Goal: Task Accomplishment & Management: Use online tool/utility

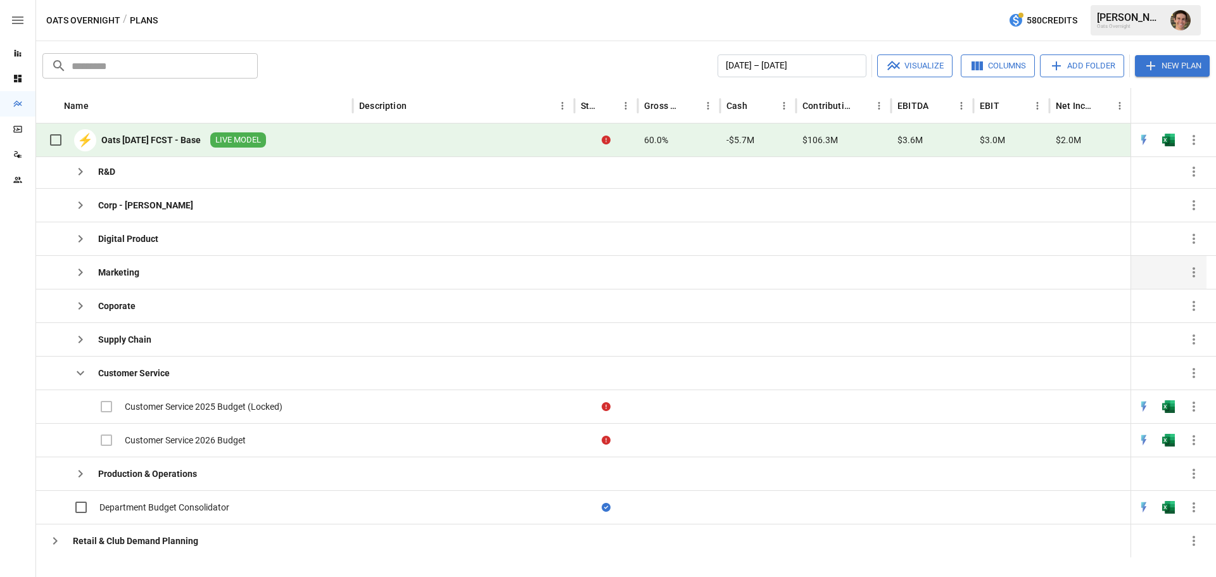
scroll to position [213, 0]
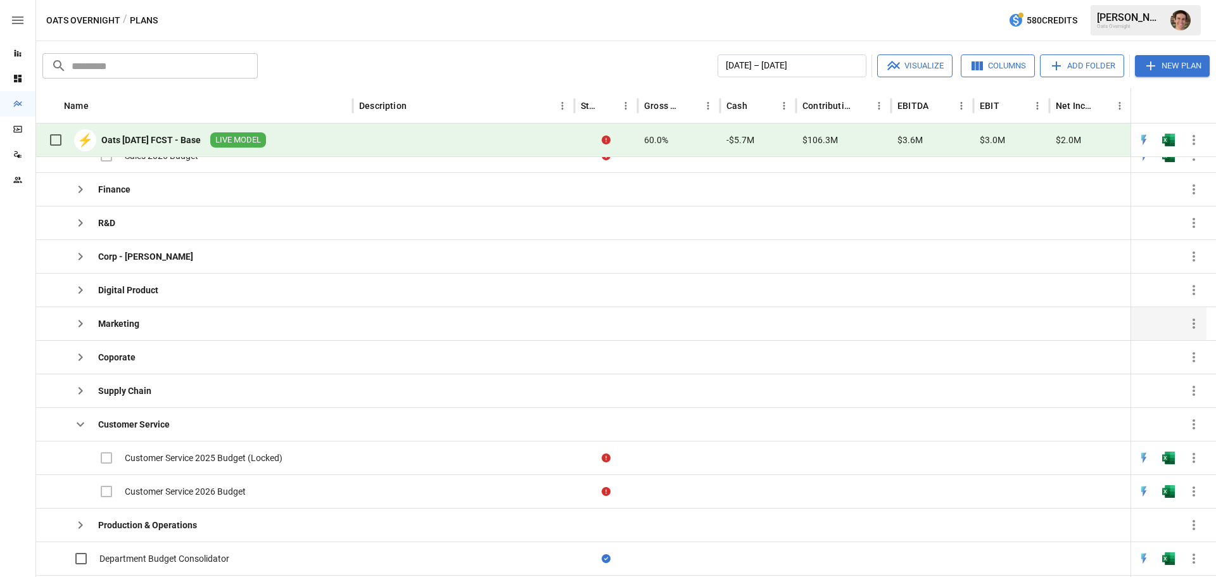
click at [80, 324] on icon "button" at bounding box center [80, 323] width 15 height 15
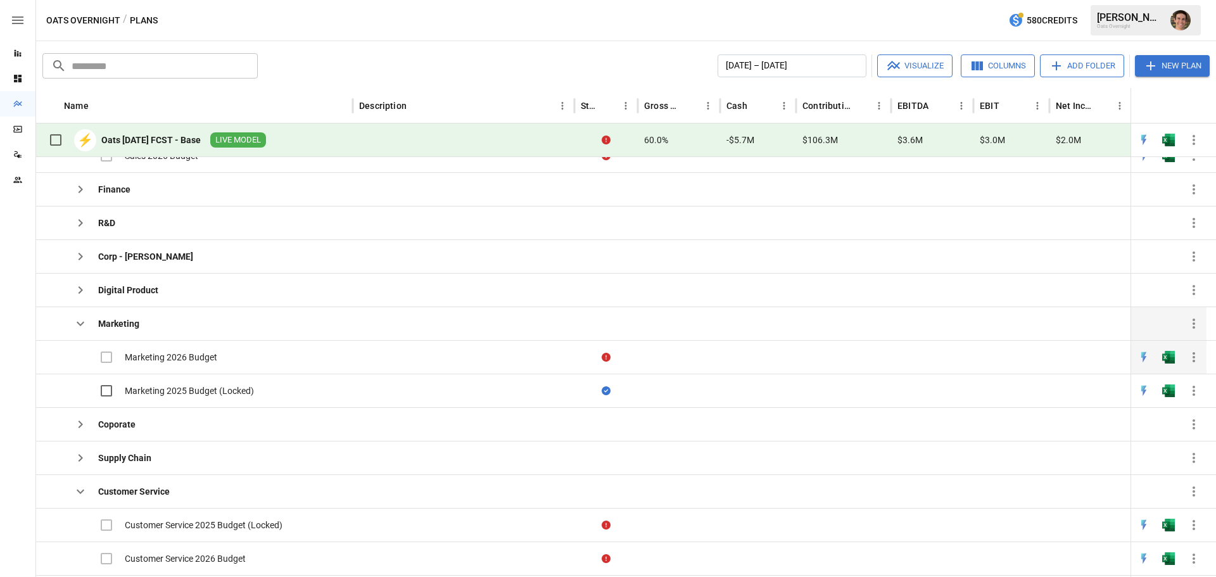
click at [141, 352] on div "Marketing 2026 Budget" at bounding box center [171, 357] width 92 height 13
click at [143, 355] on div "Marketing 2026 Budget" at bounding box center [171, 357] width 92 height 13
click at [1173, 362] on img "Open in Excel" at bounding box center [1168, 357] width 13 height 13
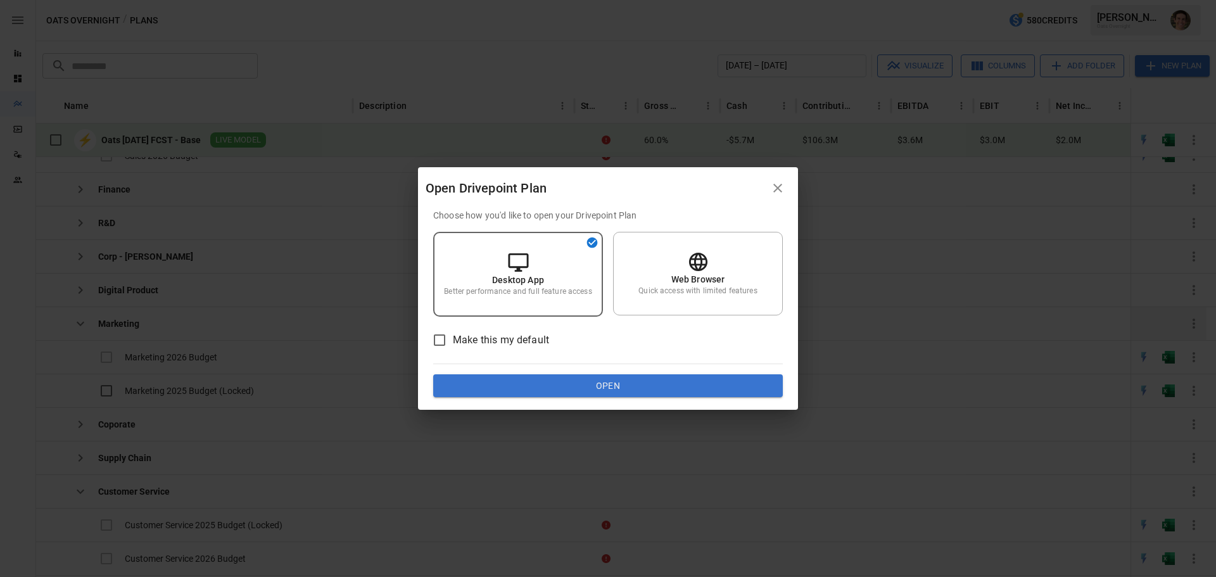
click at [568, 411] on div "Open Drivepoint Plan Choose how you'd like to open your Drivepoint Plan Desktop…" at bounding box center [608, 288] width 1216 height 577
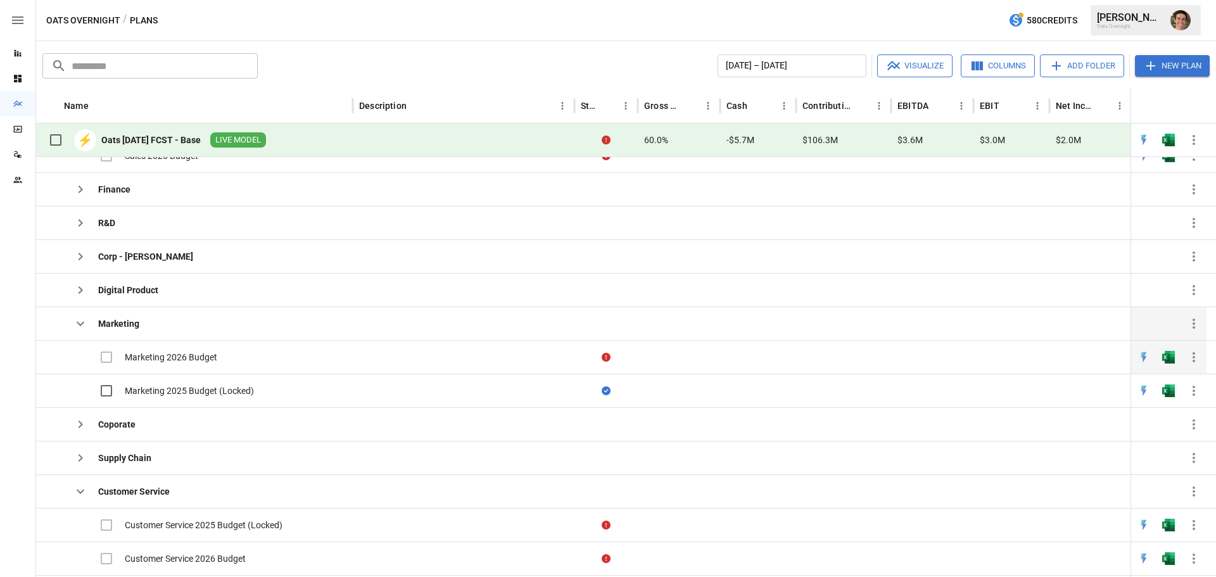
click at [894, 369] on div at bounding box center [932, 357] width 82 height 34
click at [1161, 353] on button "button" at bounding box center [1168, 357] width 41 height 19
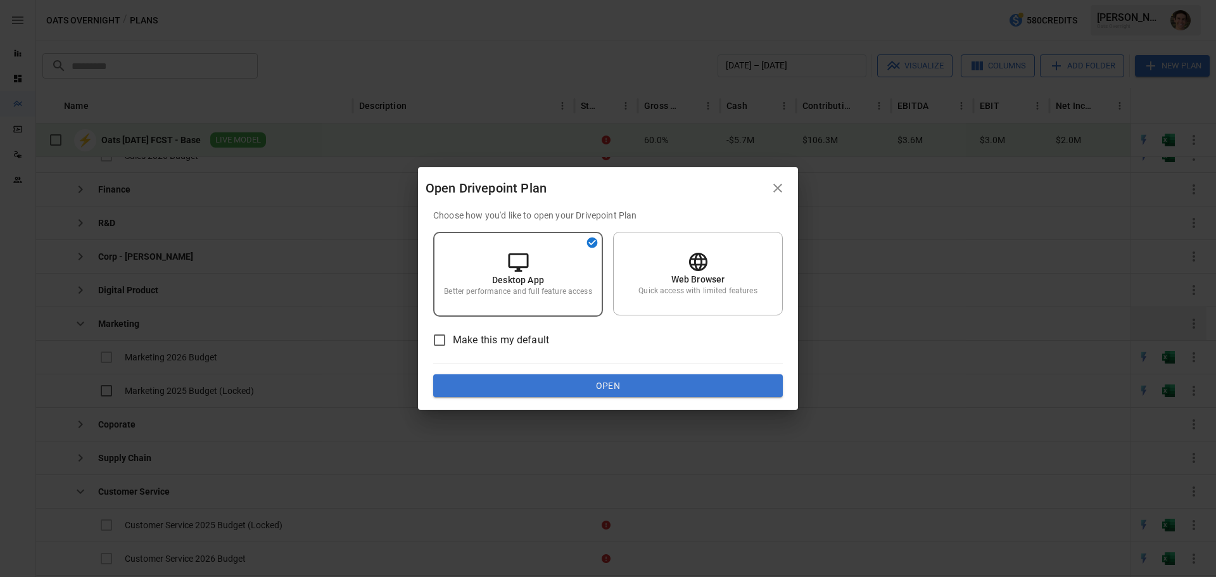
click at [589, 402] on div "Choose how you'd like to open your Drivepoint Plan Desktop App Better performan…" at bounding box center [608, 309] width 380 height 201
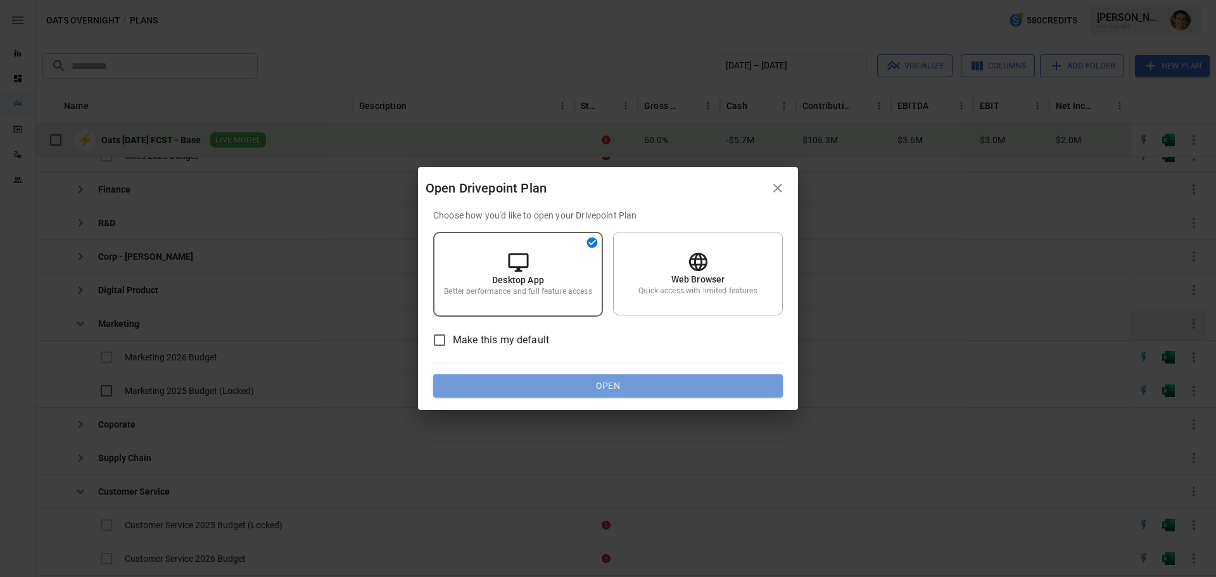
click at [592, 389] on button "Open" at bounding box center [608, 385] width 350 height 23
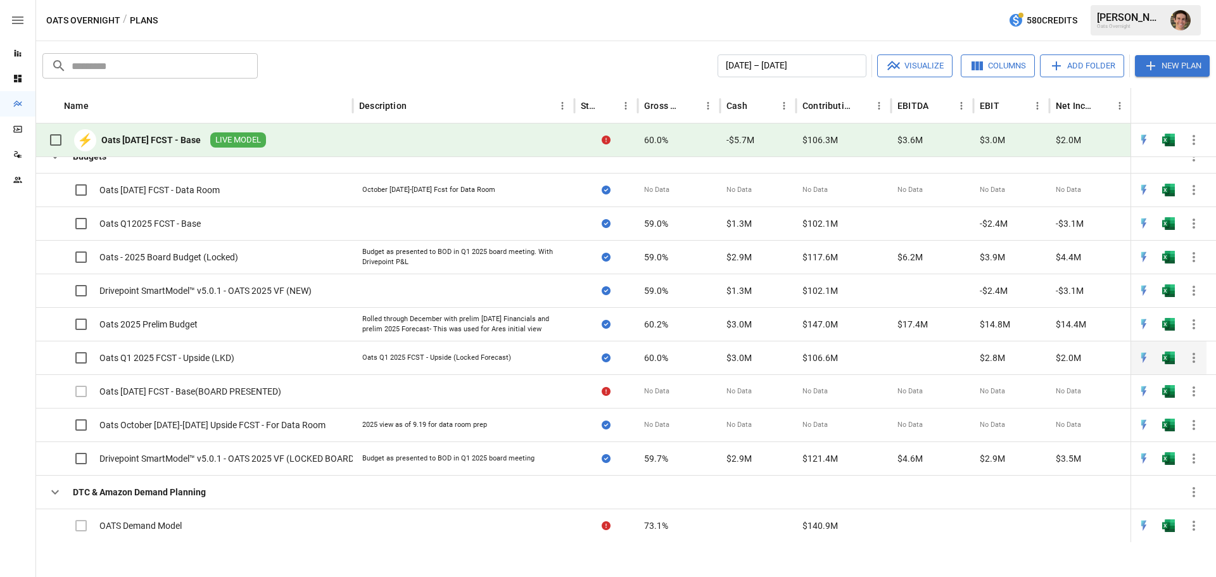
scroll to position [638, 0]
